Goal: Information Seeking & Learning: Learn about a topic

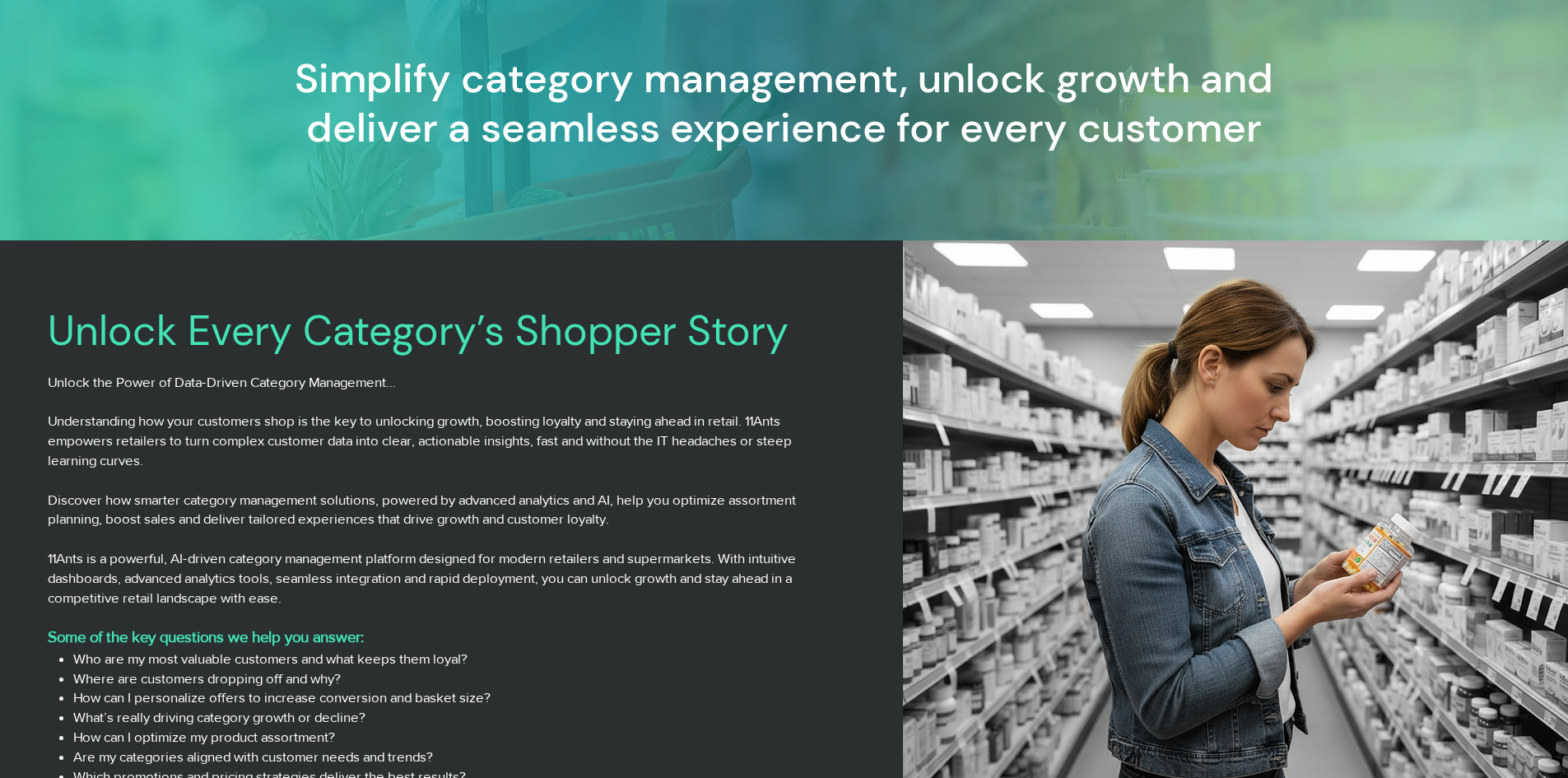
scroll to position [494, 0]
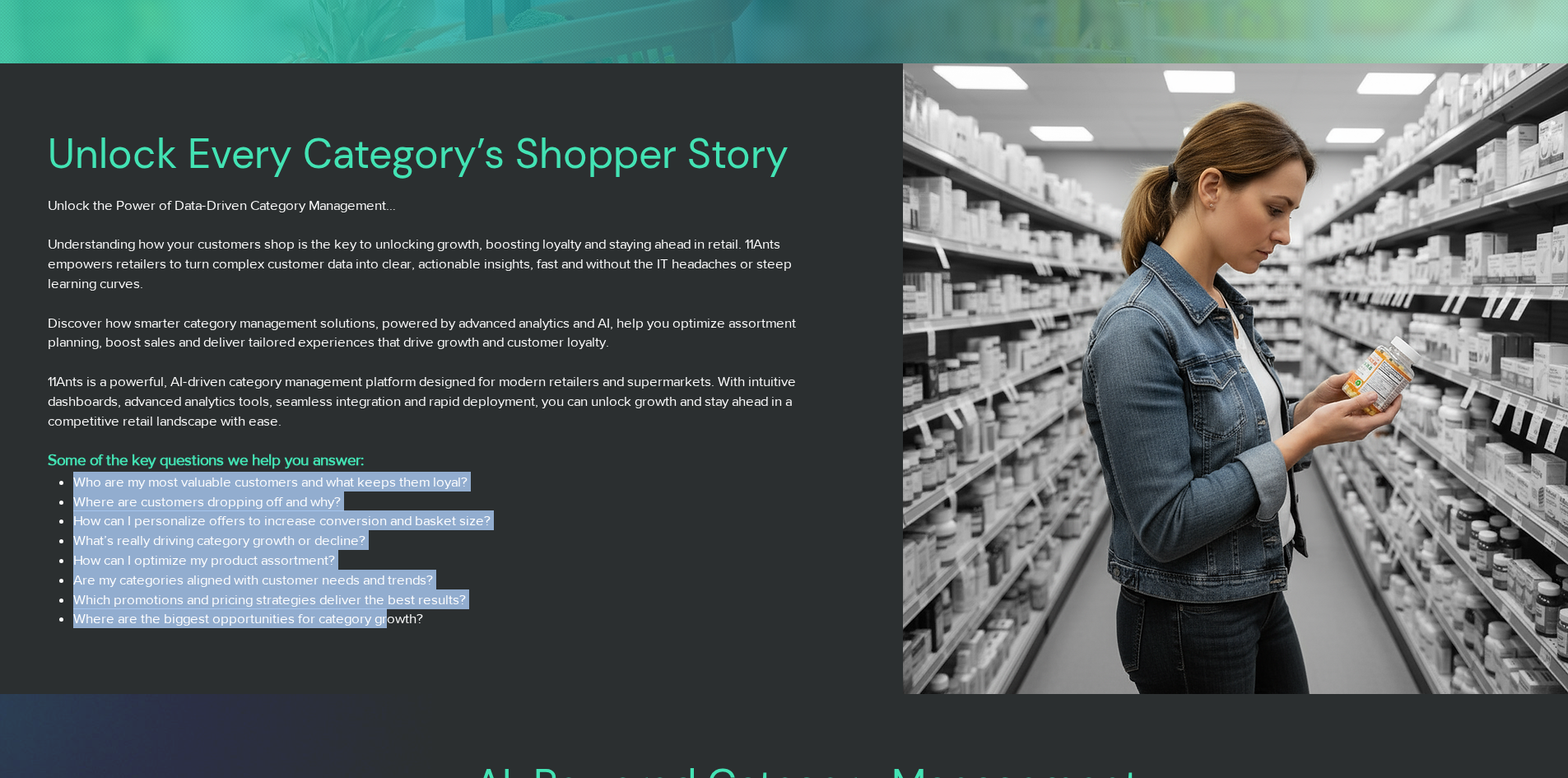
drag, startPoint x: 75, startPoint y: 486, endPoint x: 389, endPoint y: 613, distance: 338.7
click at [389, 613] on ul "Who are my most valuable customers and what keeps them loyal? Where are custome…" at bounding box center [445, 550] width 781 height 156
click at [389, 613] on p "Where are the biggest opportunities for category growth?" at bounding box center [454, 619] width 763 height 20
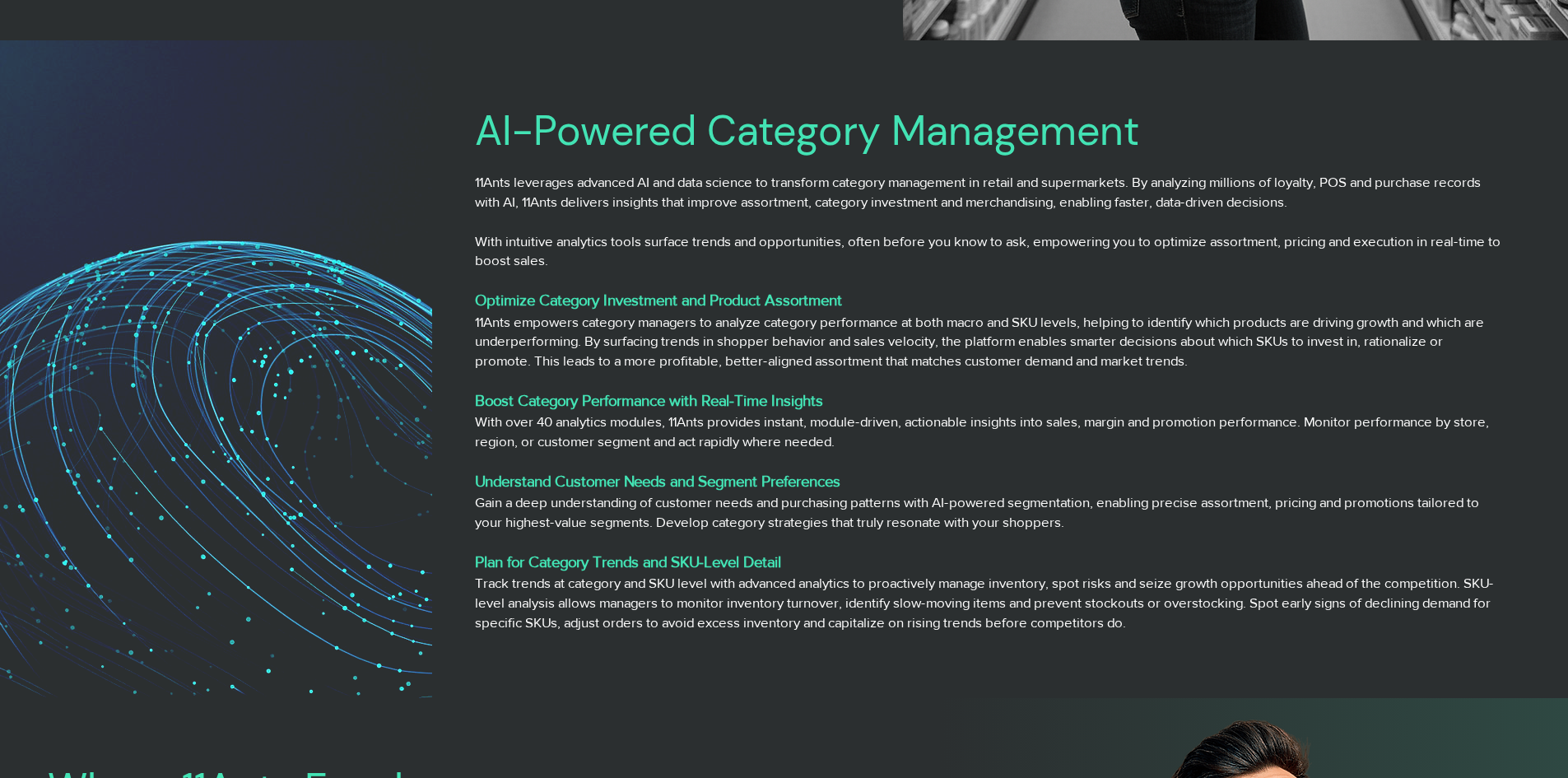
scroll to position [1152, 0]
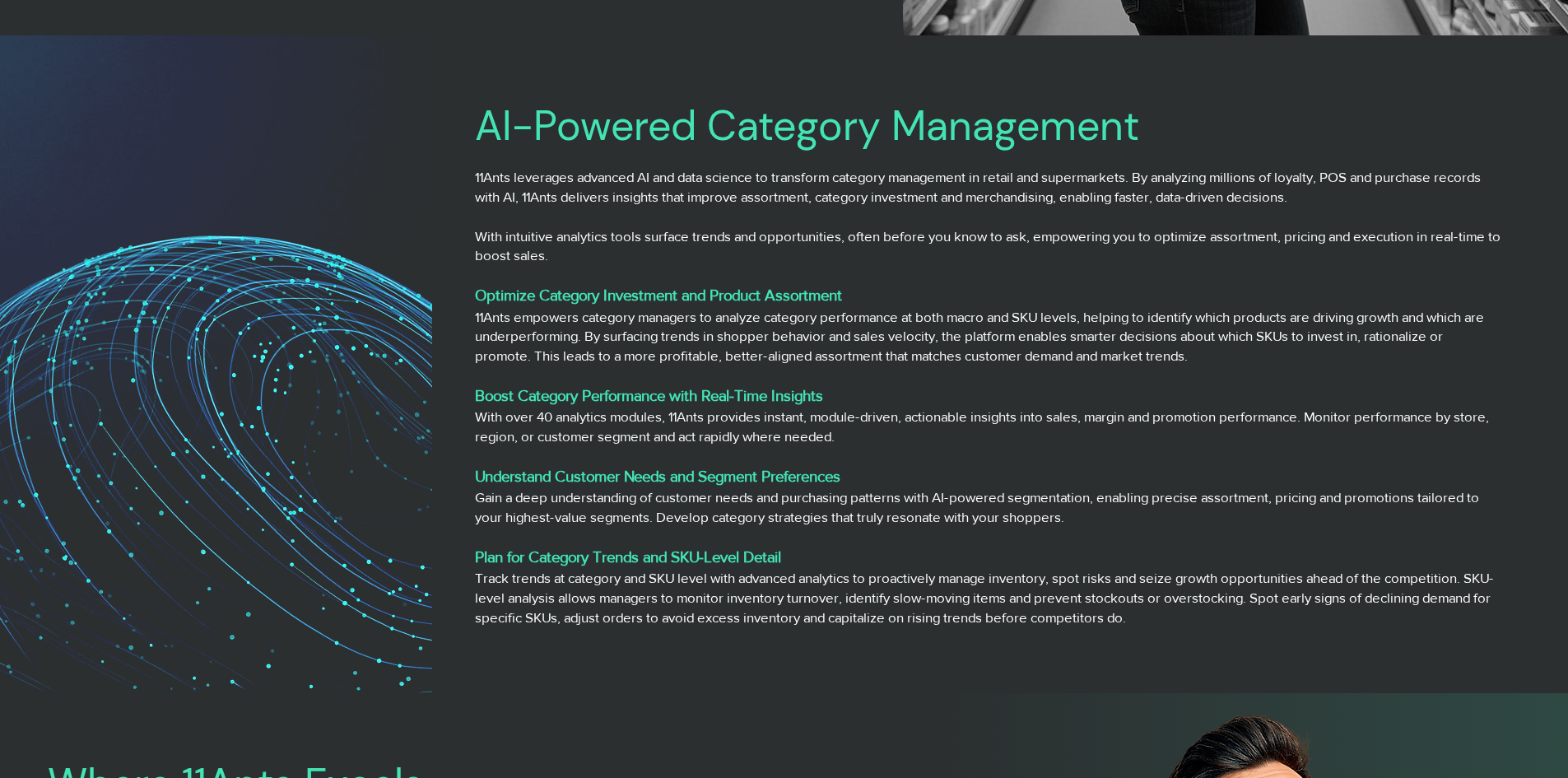
drag, startPoint x: 477, startPoint y: 180, endPoint x: 638, endPoint y: 254, distance: 177.2
click at [638, 254] on div "11Ants leverages advanced AI and data science to transform category management …" at bounding box center [987, 397] width 1025 height 460
click at [638, 254] on p "With intuitive analytics tools surface trends and opportunities, often before y…" at bounding box center [987, 246] width 1025 height 39
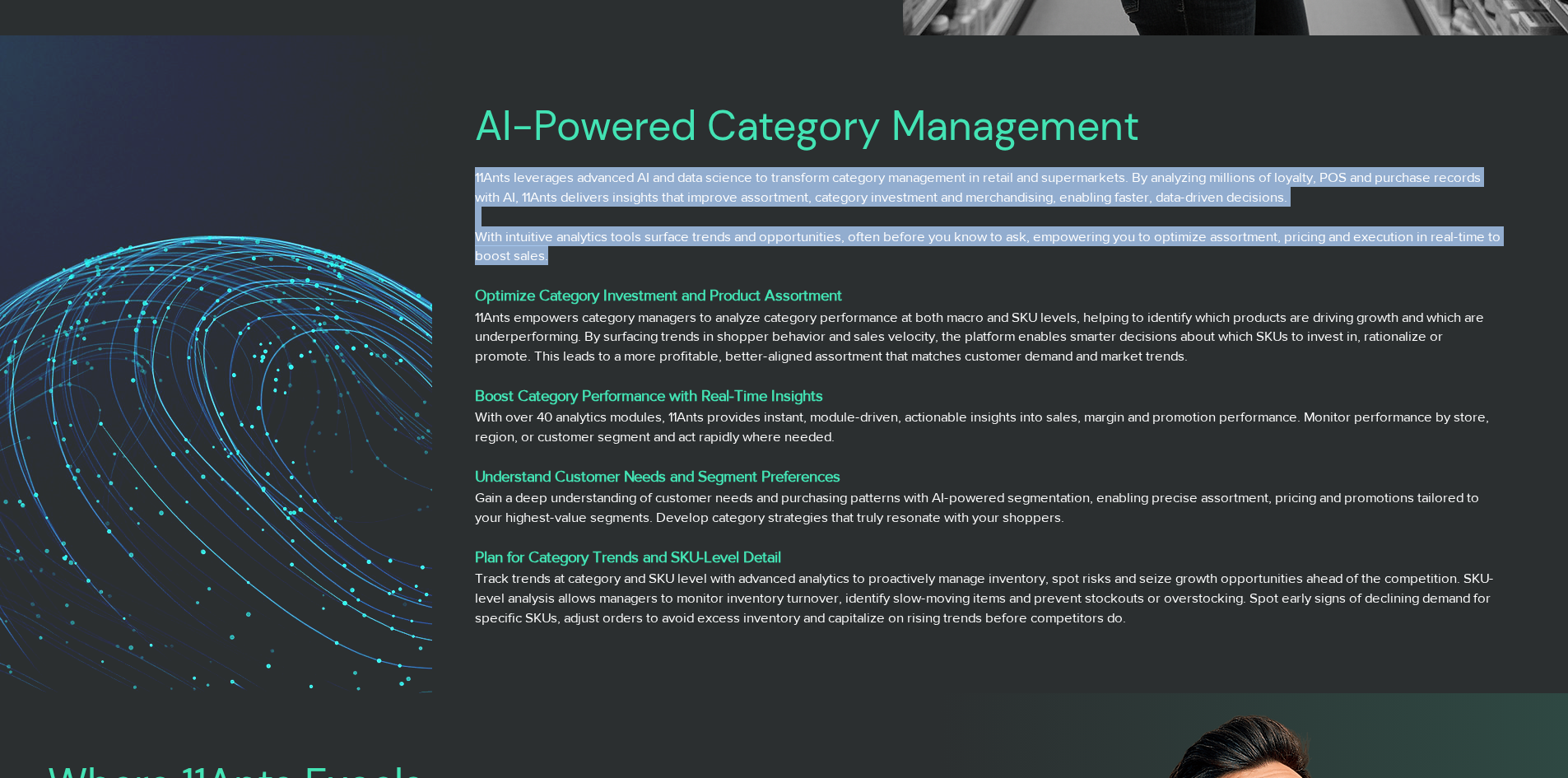
drag, startPoint x: 636, startPoint y: 253, endPoint x: 477, endPoint y: 172, distance: 178.4
click at [477, 172] on div "11Ants leverages advanced AI and data science to transform category management …" at bounding box center [987, 397] width 1025 height 460
click at [477, 172] on p "11Ants leverages advanced AI and data science to transform category management …" at bounding box center [987, 186] width 1025 height 39
drag, startPoint x: 477, startPoint y: 172, endPoint x: 582, endPoint y: 248, distance: 129.6
click at [582, 248] on div "11Ants leverages advanced AI and data science to transform category management …" at bounding box center [987, 397] width 1025 height 460
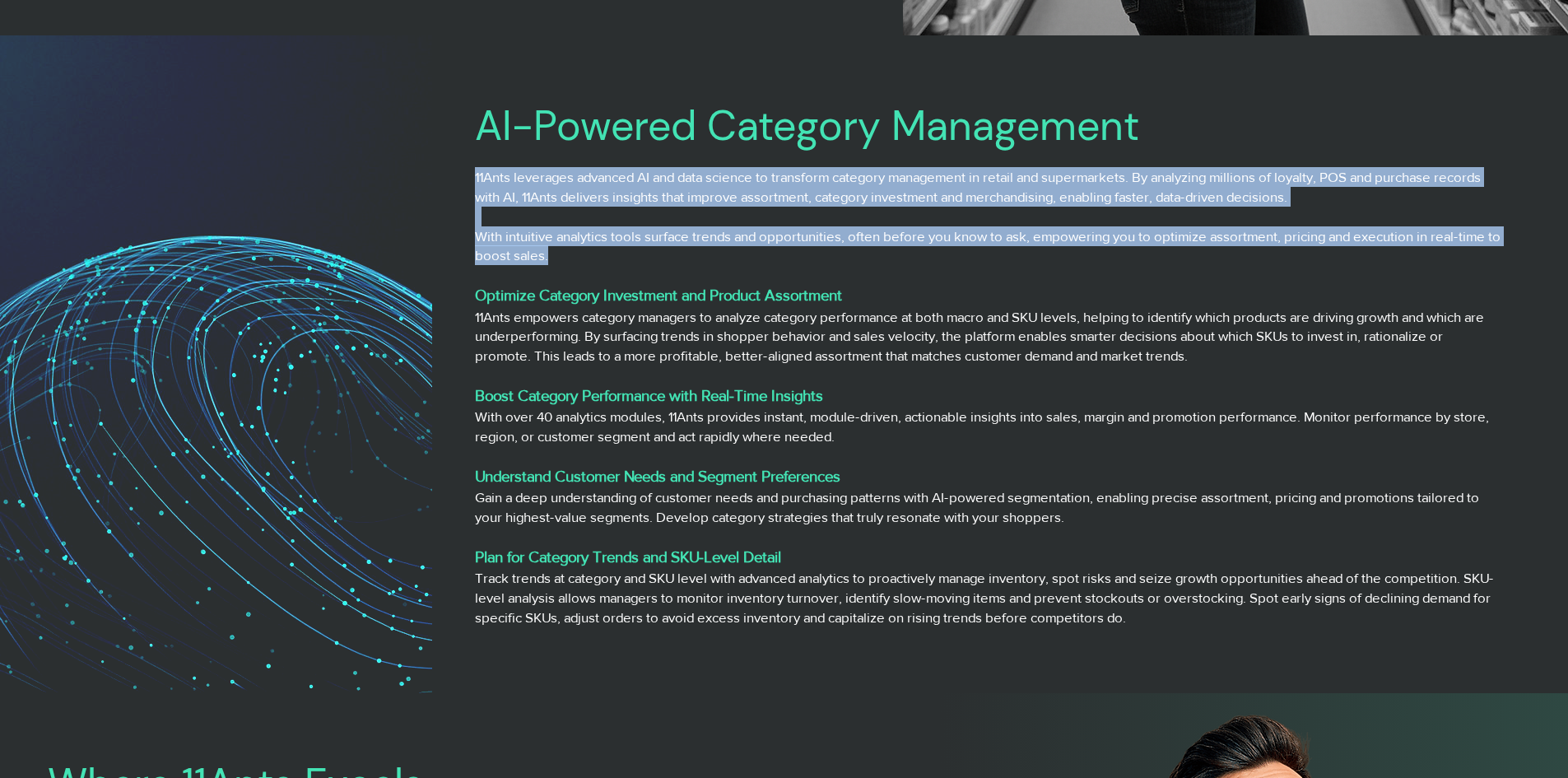
click at [582, 248] on p "With intuitive analytics tools surface trends and opportunities, often before y…" at bounding box center [987, 246] width 1025 height 39
drag, startPoint x: 582, startPoint y: 248, endPoint x: 509, endPoint y: 177, distance: 101.8
click at [509, 177] on div "11Ants leverages advanced AI and data science to transform category management …" at bounding box center [987, 397] width 1025 height 460
click at [509, 177] on p "11Ants leverages advanced AI and data science to transform category management …" at bounding box center [987, 186] width 1025 height 39
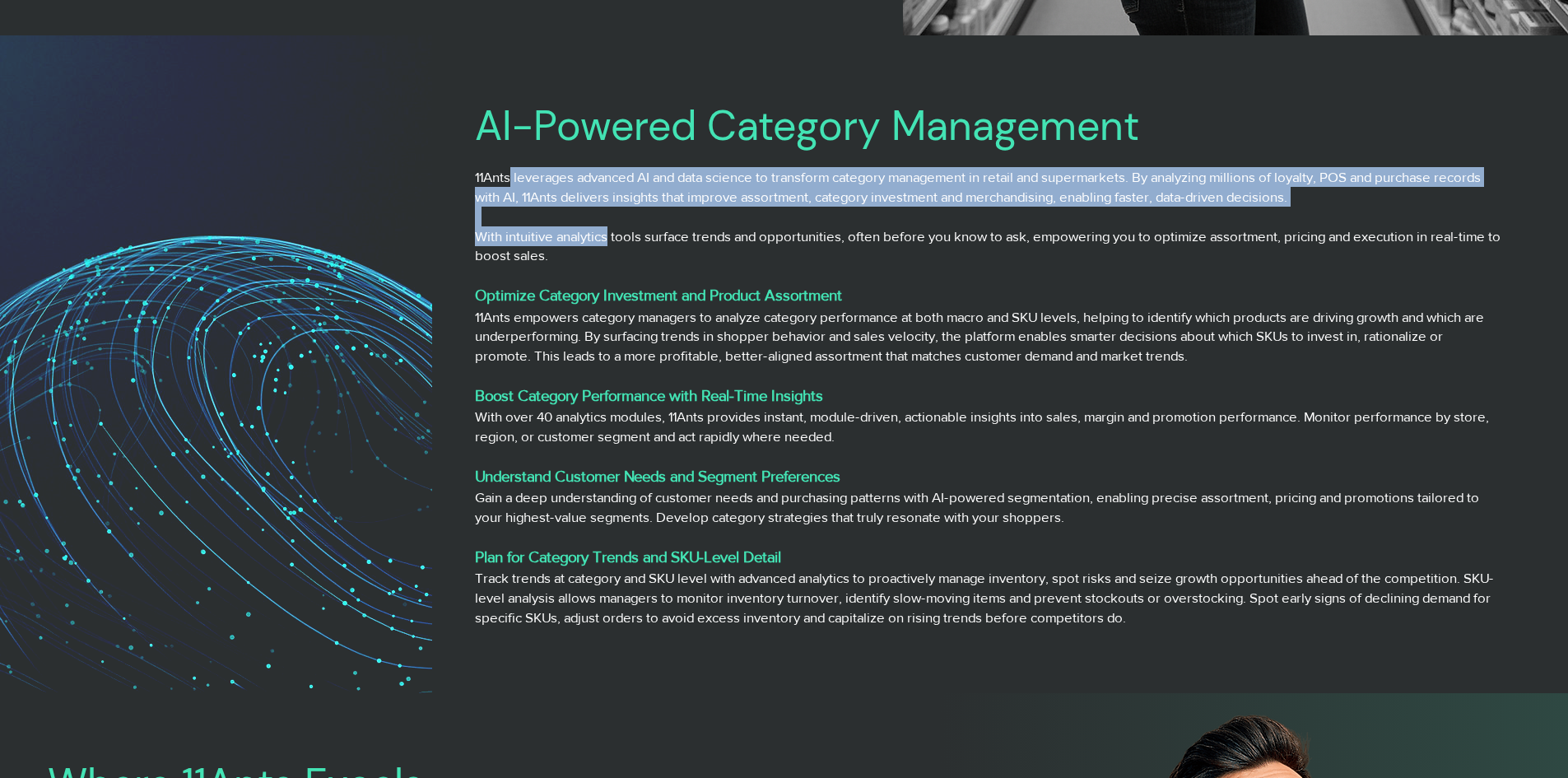
drag, startPoint x: 509, startPoint y: 177, endPoint x: 619, endPoint y: 251, distance: 132.6
click at [614, 248] on div "11Ants leverages advanced AI and data science to transform category management …" at bounding box center [987, 397] width 1025 height 460
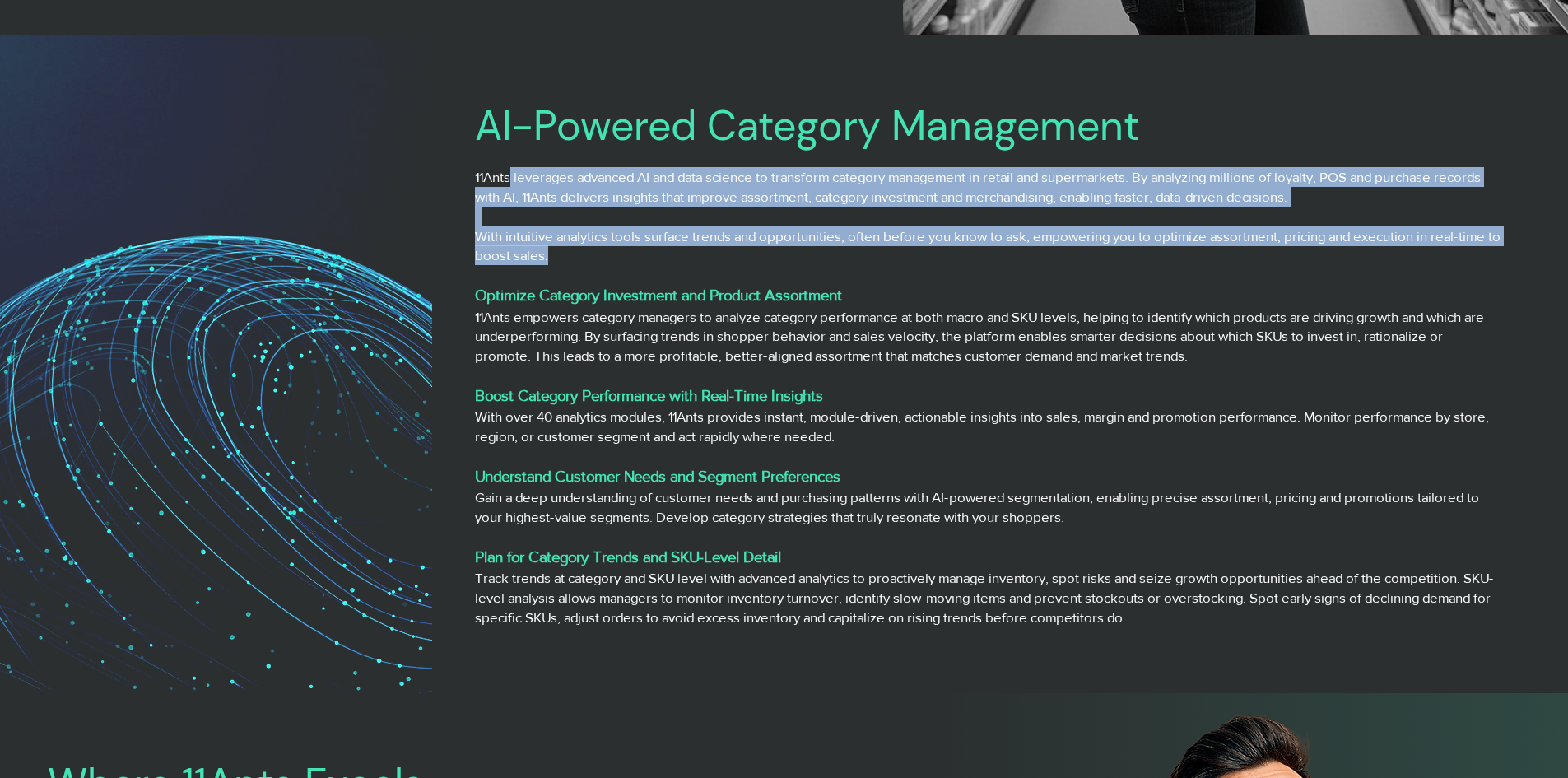
click at [619, 251] on p "With intuitive analytics tools surface trends and opportunities, often before y…" at bounding box center [987, 246] width 1025 height 39
drag, startPoint x: 619, startPoint y: 251, endPoint x: 477, endPoint y: 178, distance: 159.7
click at [477, 178] on div "11Ants leverages advanced AI and data science to transform category management …" at bounding box center [987, 397] width 1025 height 460
click at [477, 178] on p "11Ants leverages advanced AI and data science to transform category management …" at bounding box center [987, 186] width 1025 height 39
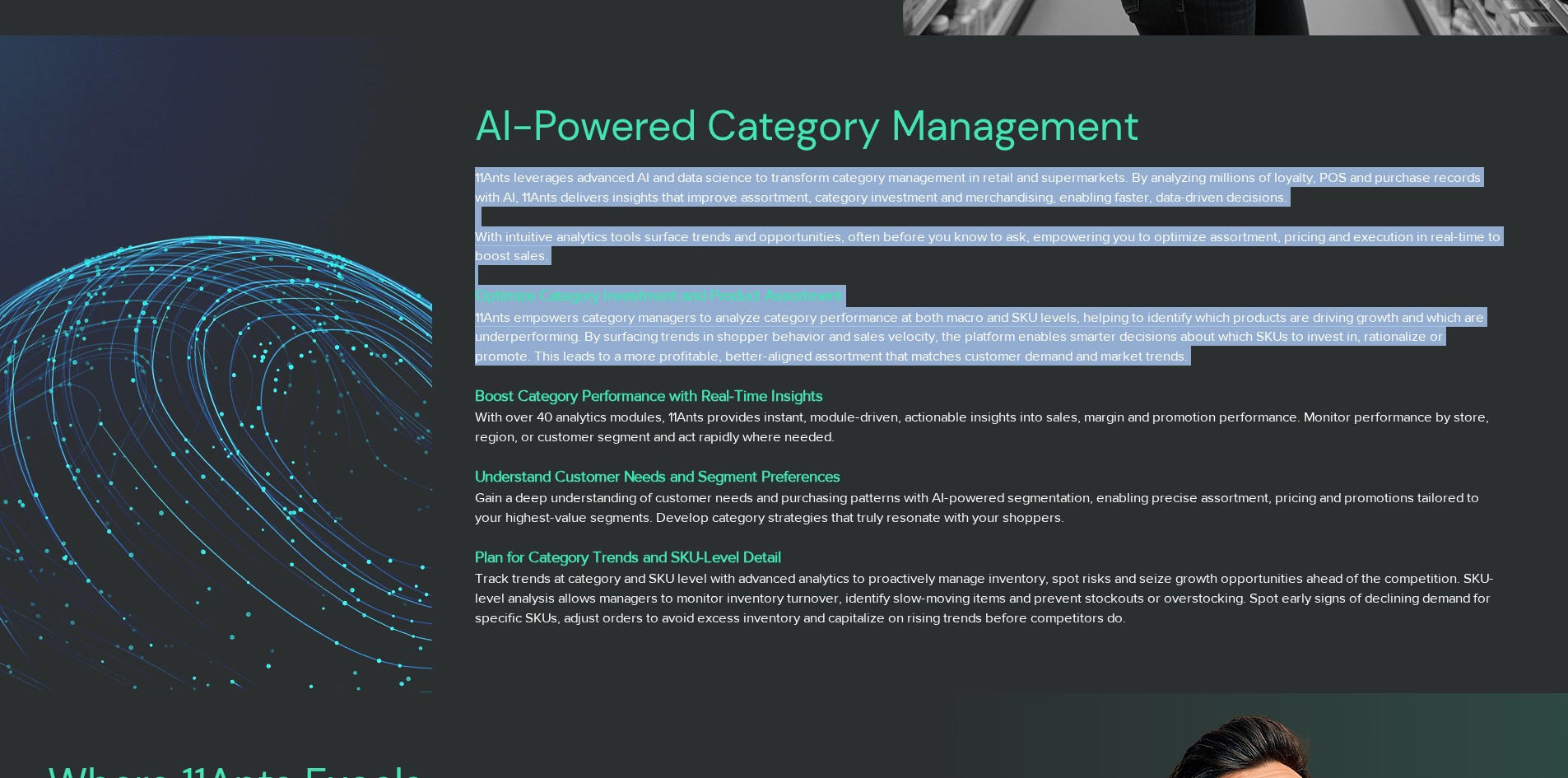
drag, startPoint x: 477, startPoint y: 178, endPoint x: 1252, endPoint y: 356, distance: 795.2
click at [1252, 356] on div "11Ants leverages advanced AI and data science to transform category management …" at bounding box center [987, 397] width 1025 height 460
click at [1252, 356] on p "11Ants empowers category managers to analyze category performance at both macro…" at bounding box center [987, 337] width 1025 height 59
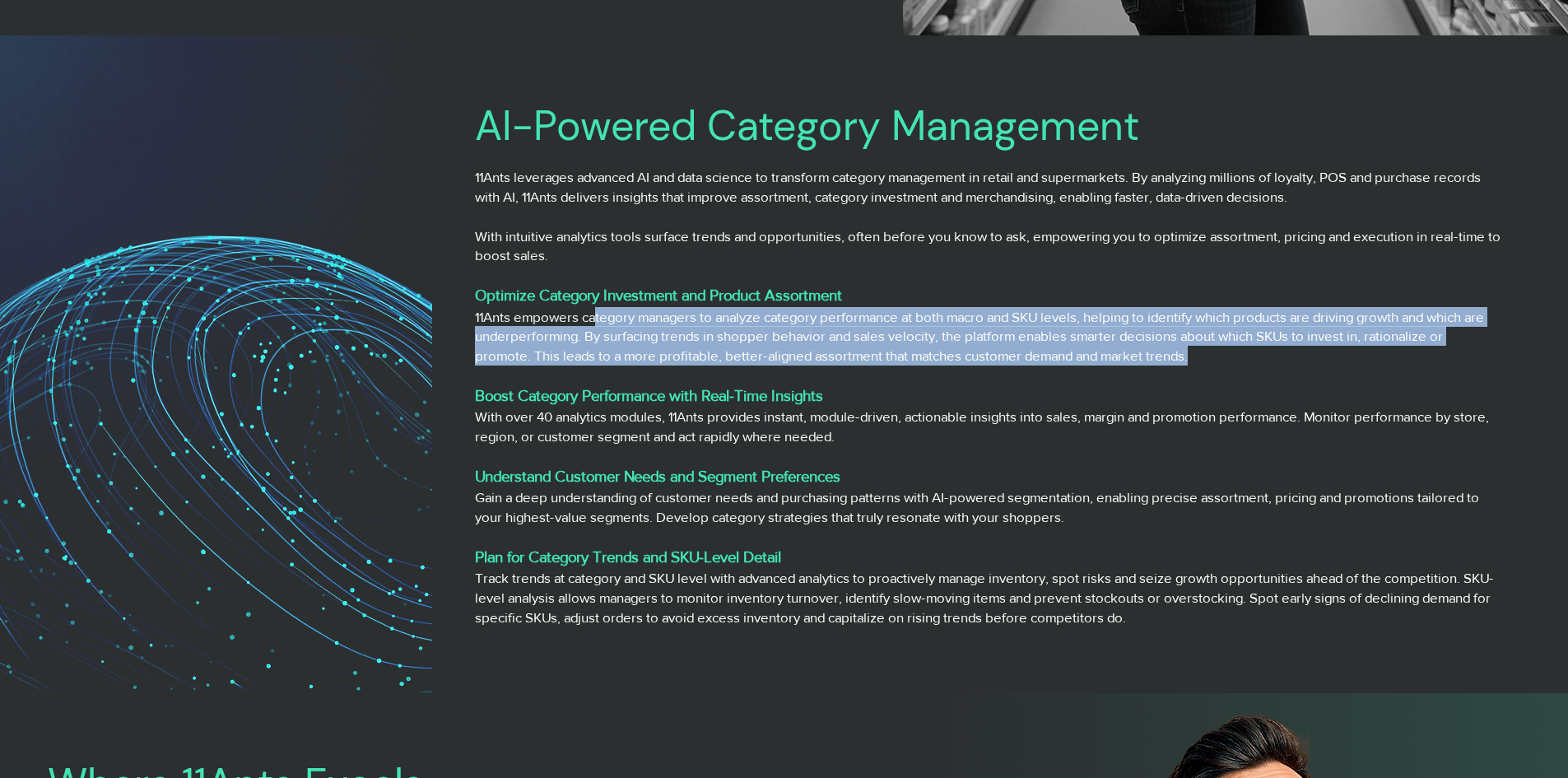
drag, startPoint x: 1258, startPoint y: 355, endPoint x: 596, endPoint y: 326, distance: 662.6
click at [596, 326] on p "11Ants empowers category managers to analyze category performance at both macro…" at bounding box center [987, 337] width 1025 height 59
click at [596, 326] on p "11Ants empowers category managers to analyze category performance at both macro…" at bounding box center [987, 337] width 1025 height 59
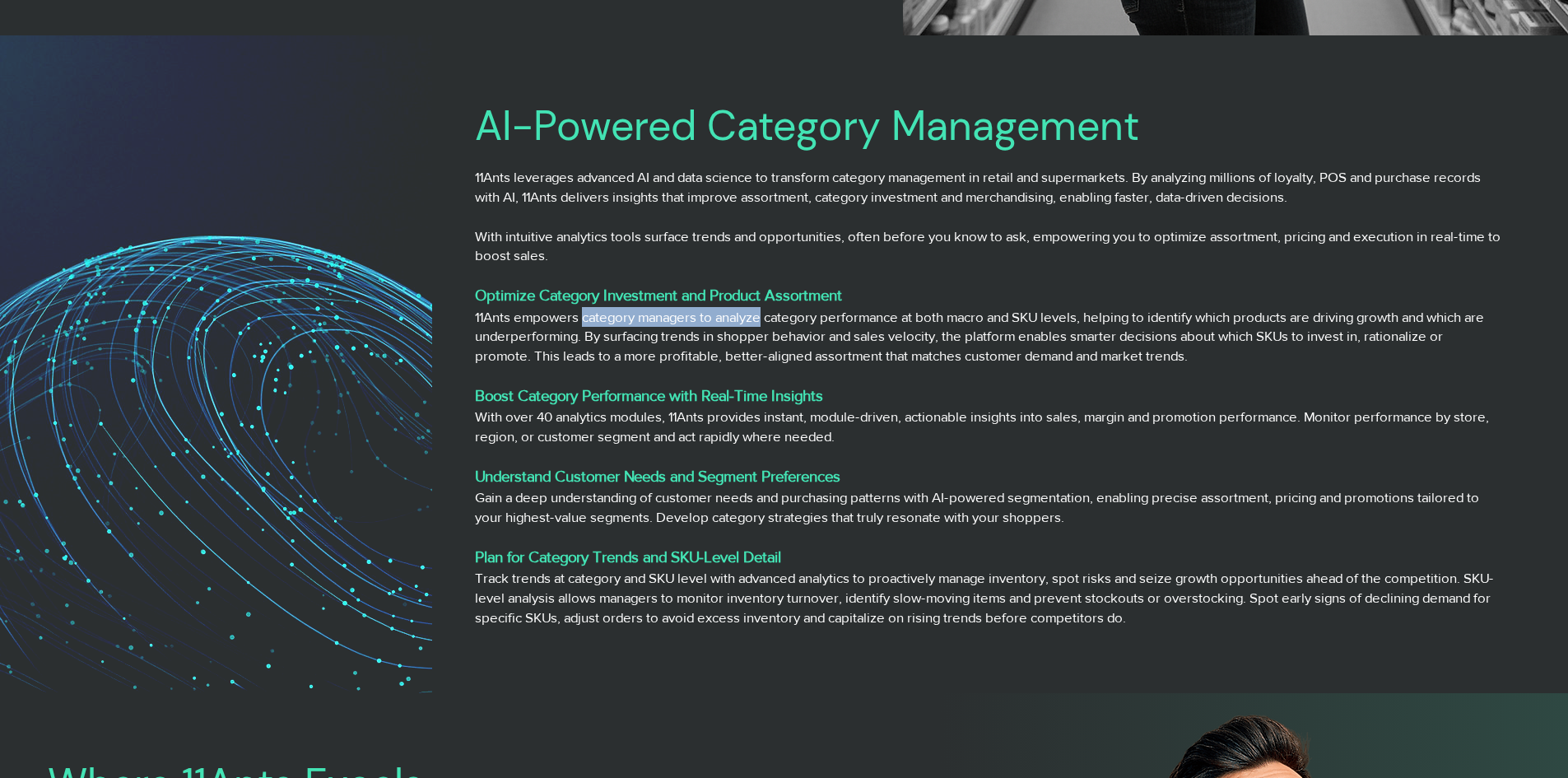
drag, startPoint x: 596, startPoint y: 326, endPoint x: 811, endPoint y: 333, distance: 215.1
click at [811, 333] on p "11Ants empowers category managers to analyze category performance at both macro…" at bounding box center [987, 337] width 1025 height 59
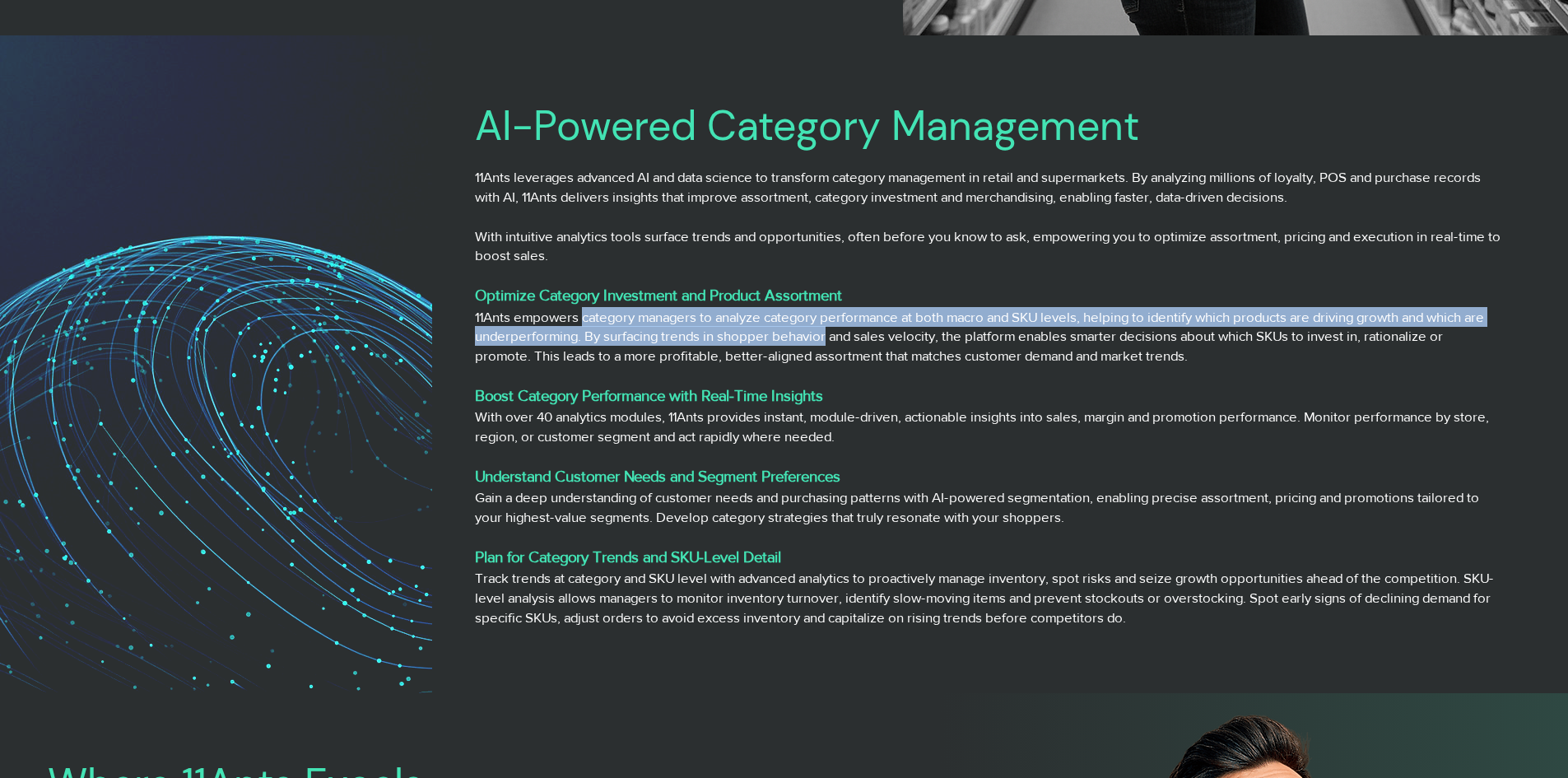
click at [824, 334] on p "11Ants empowers category managers to analyze category performance at both macro…" at bounding box center [987, 337] width 1025 height 59
drag, startPoint x: 824, startPoint y: 334, endPoint x: 673, endPoint y: 309, distance: 153.1
click at [679, 310] on p "11Ants empowers category managers to analyze category performance at both macro…" at bounding box center [987, 337] width 1025 height 59
click at [669, 308] on p "11Ants empowers category managers to analyze category performance at both macro…" at bounding box center [987, 337] width 1025 height 59
drag, startPoint x: 669, startPoint y: 308, endPoint x: 857, endPoint y: 344, distance: 191.4
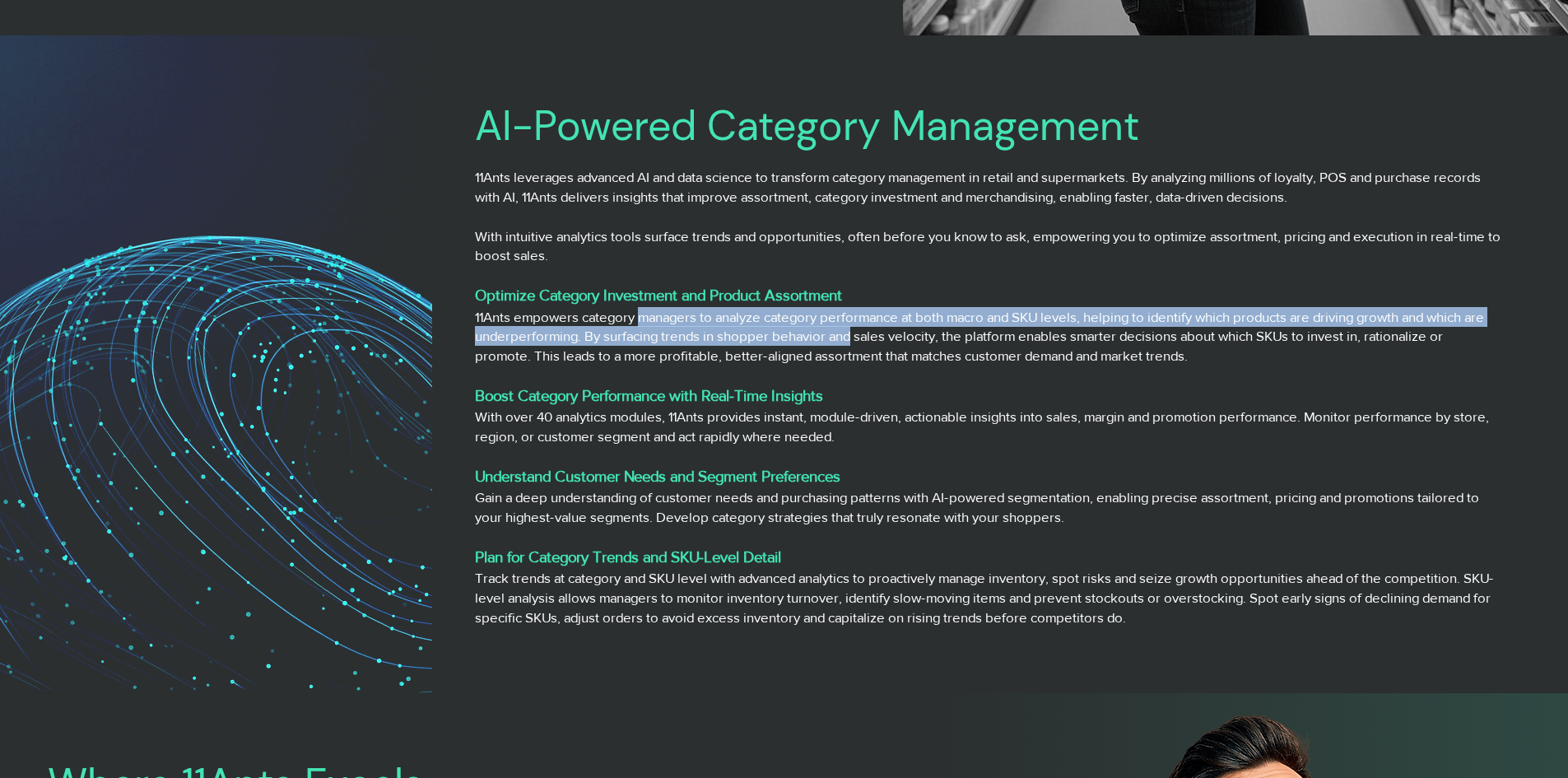
click at [857, 344] on p "11Ants empowers category managers to analyze category performance at both macro…" at bounding box center [987, 337] width 1025 height 59
drag, startPoint x: 857, startPoint y: 344, endPoint x: 742, endPoint y: 325, distance: 116.6
click at [742, 325] on p "11Ants empowers category managers to analyze category performance at both macro…" at bounding box center [987, 337] width 1025 height 59
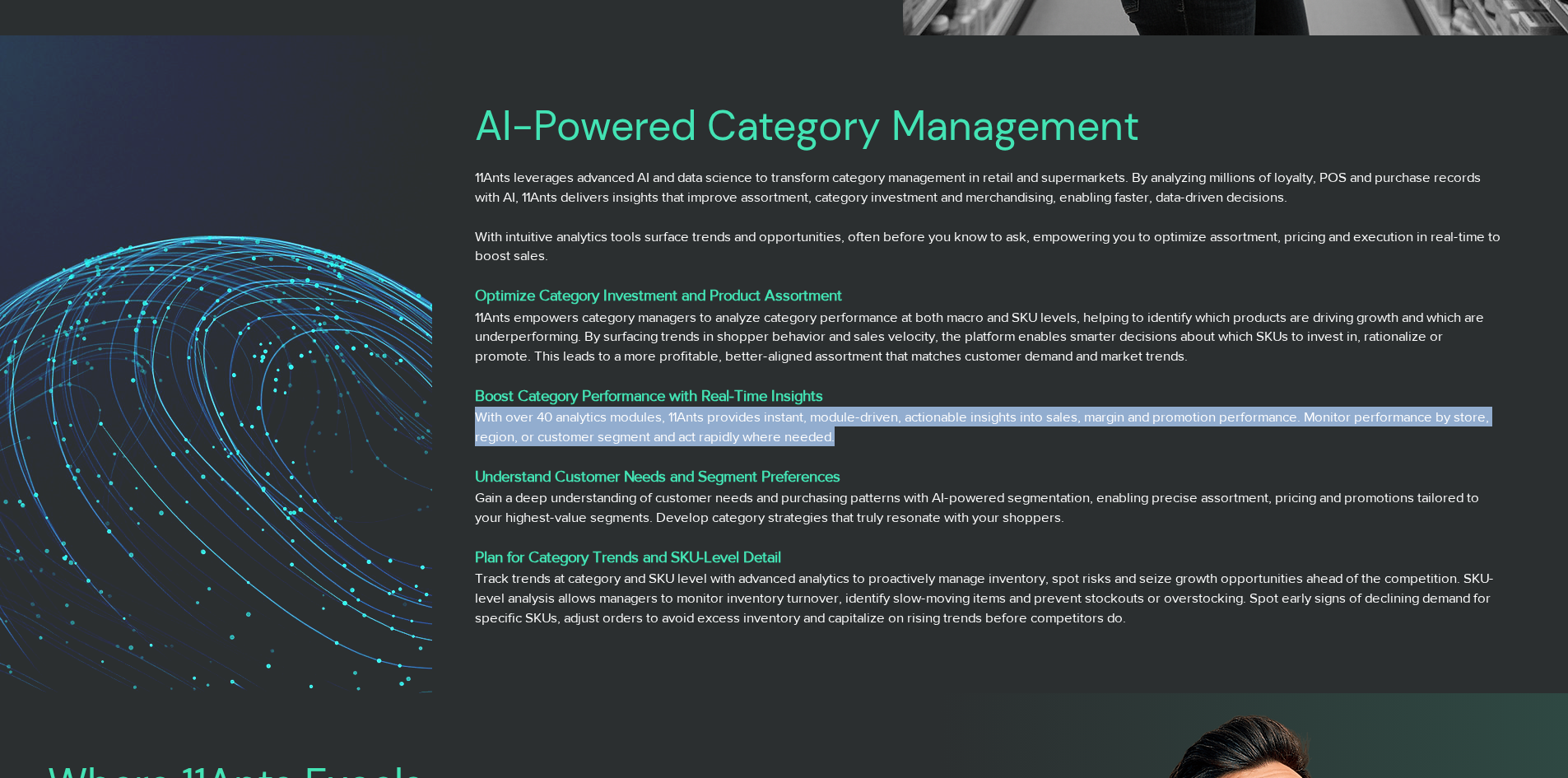
drag, startPoint x: 607, startPoint y: 418, endPoint x: 921, endPoint y: 429, distance: 314.2
click at [921, 429] on p "With over 40 analytics modules, 11Ants provides instant, module-driven, actiona…" at bounding box center [987, 426] width 1025 height 39
click at [922, 429] on p "With over 40 analytics modules, 11Ants provides instant, module-driven, actiona…" at bounding box center [987, 426] width 1025 height 39
drag, startPoint x: 922, startPoint y: 429, endPoint x: 752, endPoint y: 411, distance: 171.0
click at [752, 411] on p "With over 40 analytics modules, 11Ants provides instant, module-driven, actiona…" at bounding box center [987, 426] width 1025 height 39
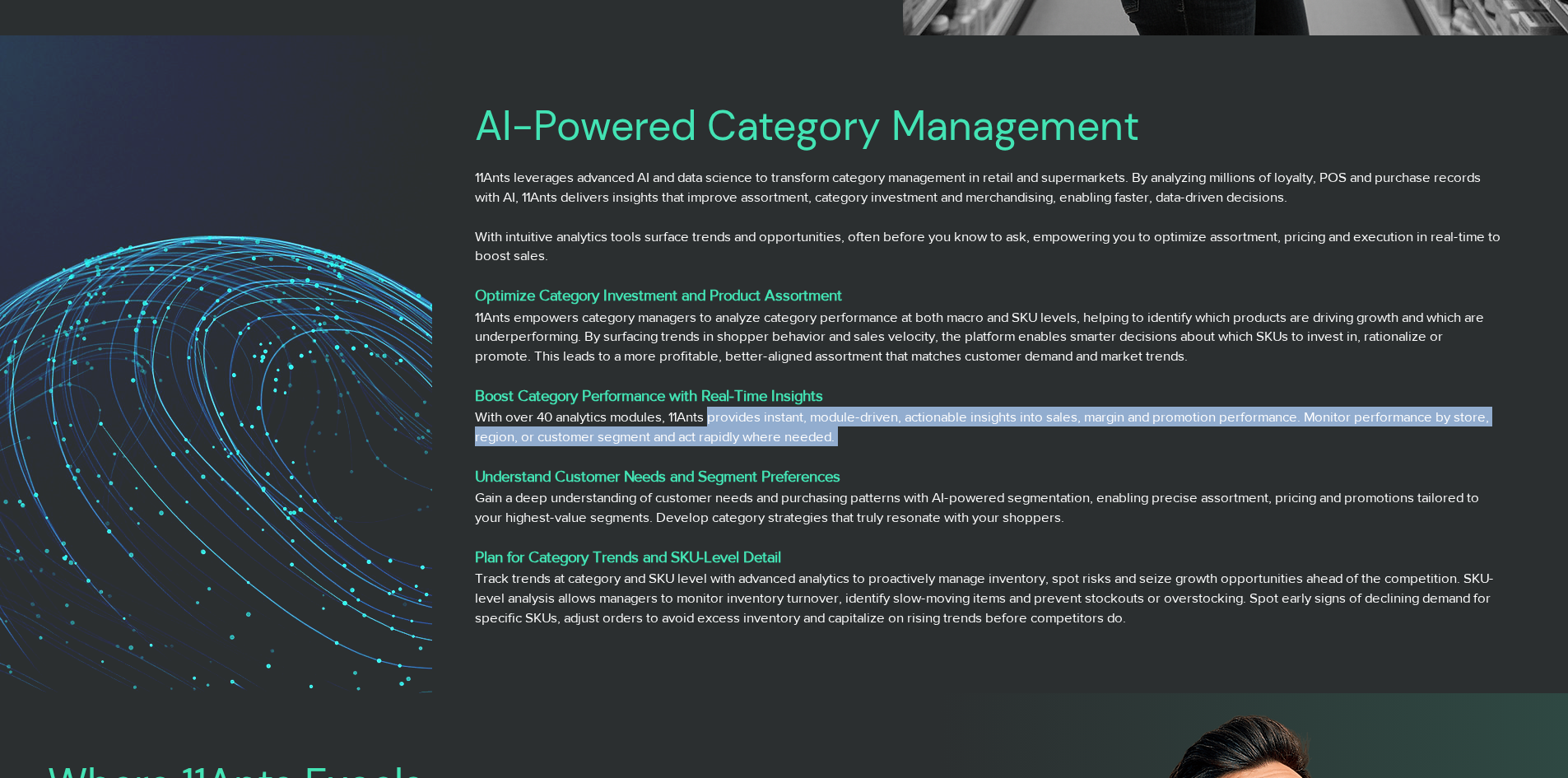
click at [752, 411] on p "With over 40 analytics modules, 11Ants provides instant, module-driven, actiona…" at bounding box center [987, 426] width 1025 height 39
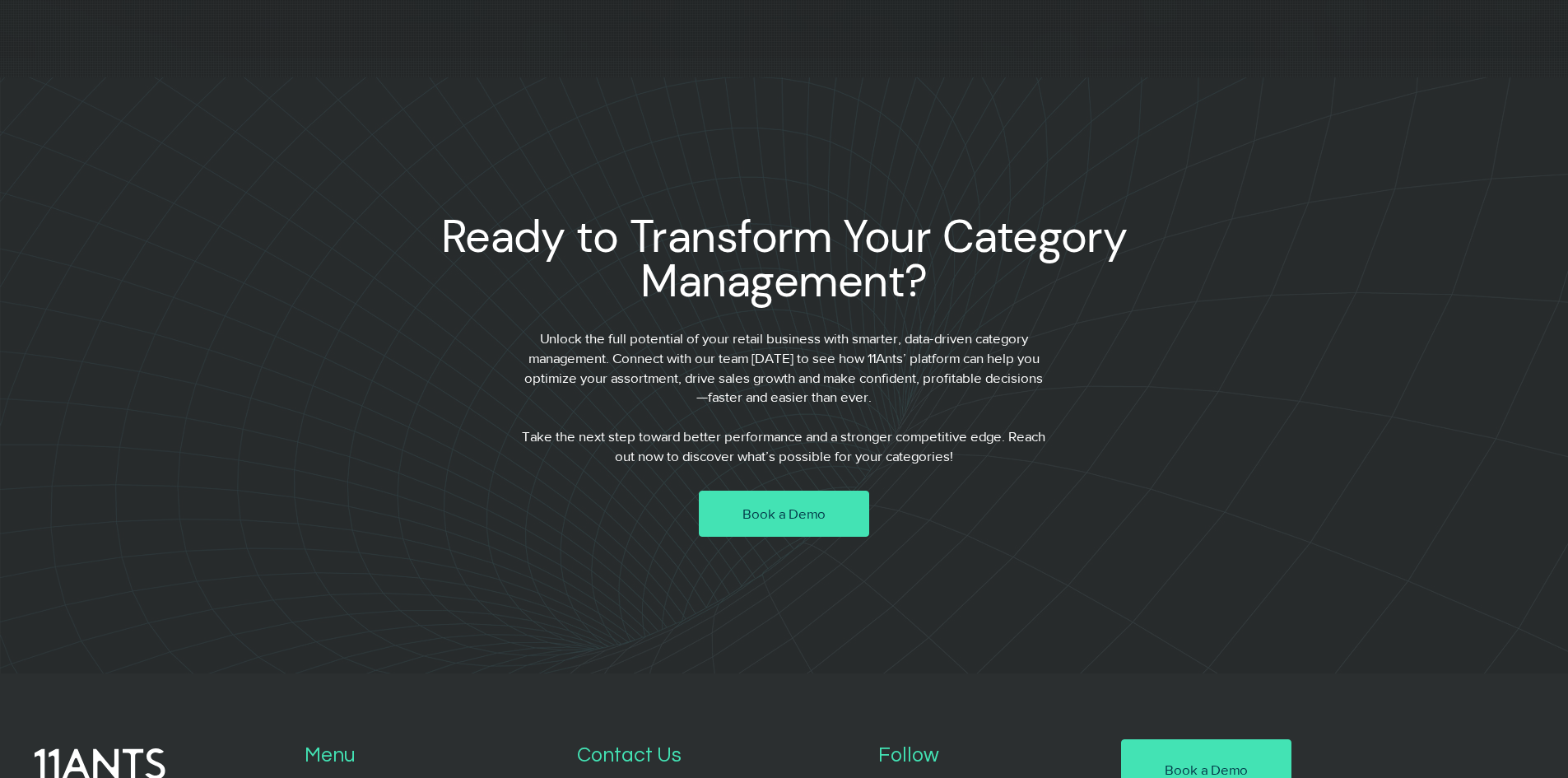
scroll to position [8844, 0]
